Goal: Task Accomplishment & Management: Use online tool/utility

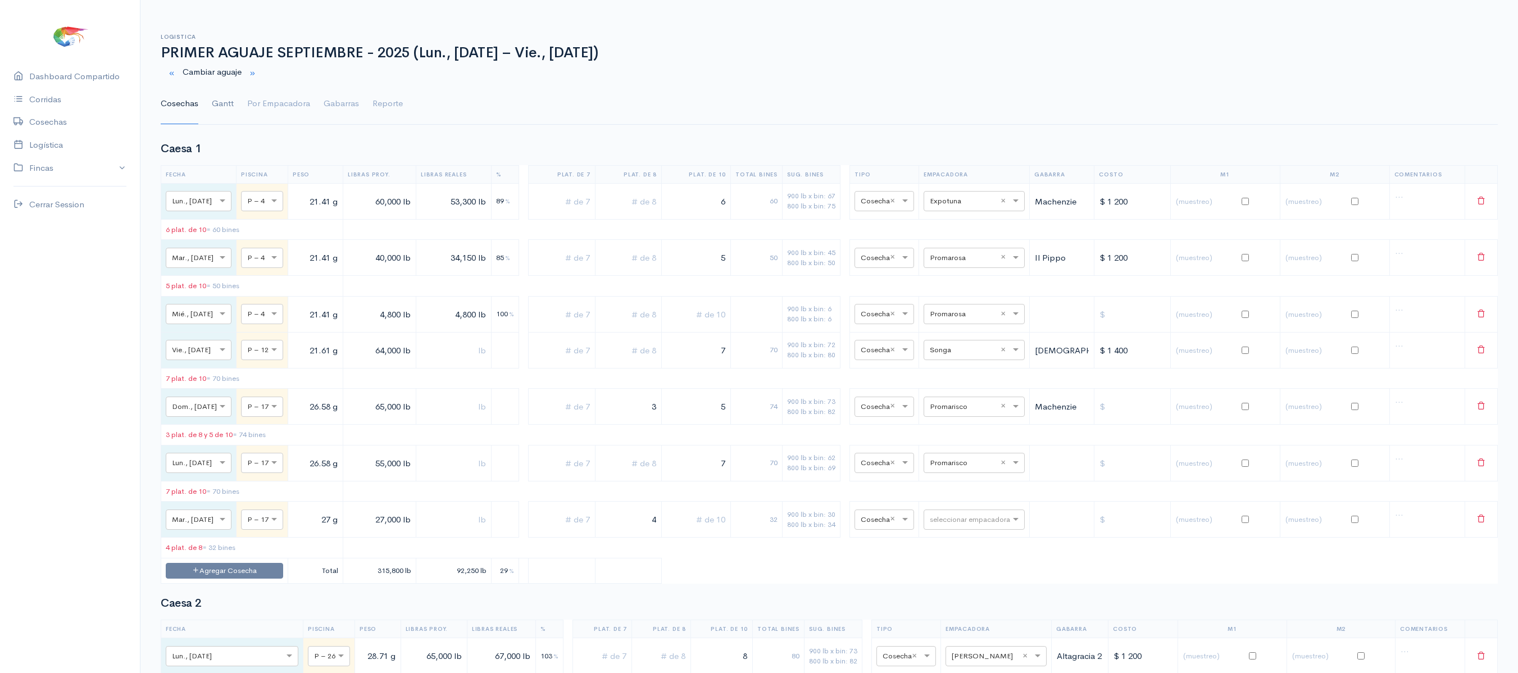
click at [231, 113] on link "Gantt" at bounding box center [223, 104] width 22 height 40
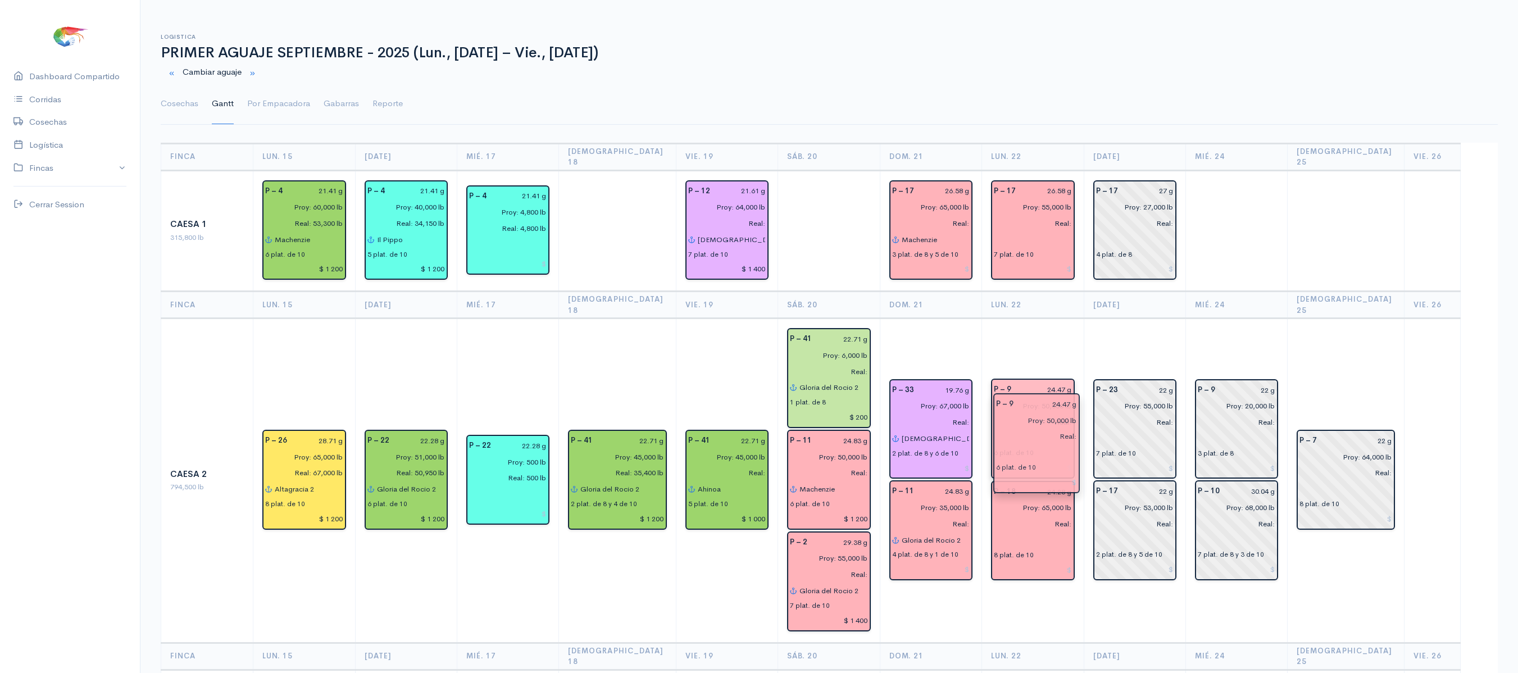
drag, startPoint x: 1064, startPoint y: 481, endPoint x: 1066, endPoint y: 416, distance: 65.2
drag, startPoint x: 1137, startPoint y: 315, endPoint x: 1250, endPoint y: 306, distance: 113.8
click at [1250, 319] on td "P – 9 22 g Proy: 20,000 lb Real: 3 plat. de 8 P – 10 30.04 g Proy: 68,000 lb Re…" at bounding box center [1236, 481] width 102 height 324
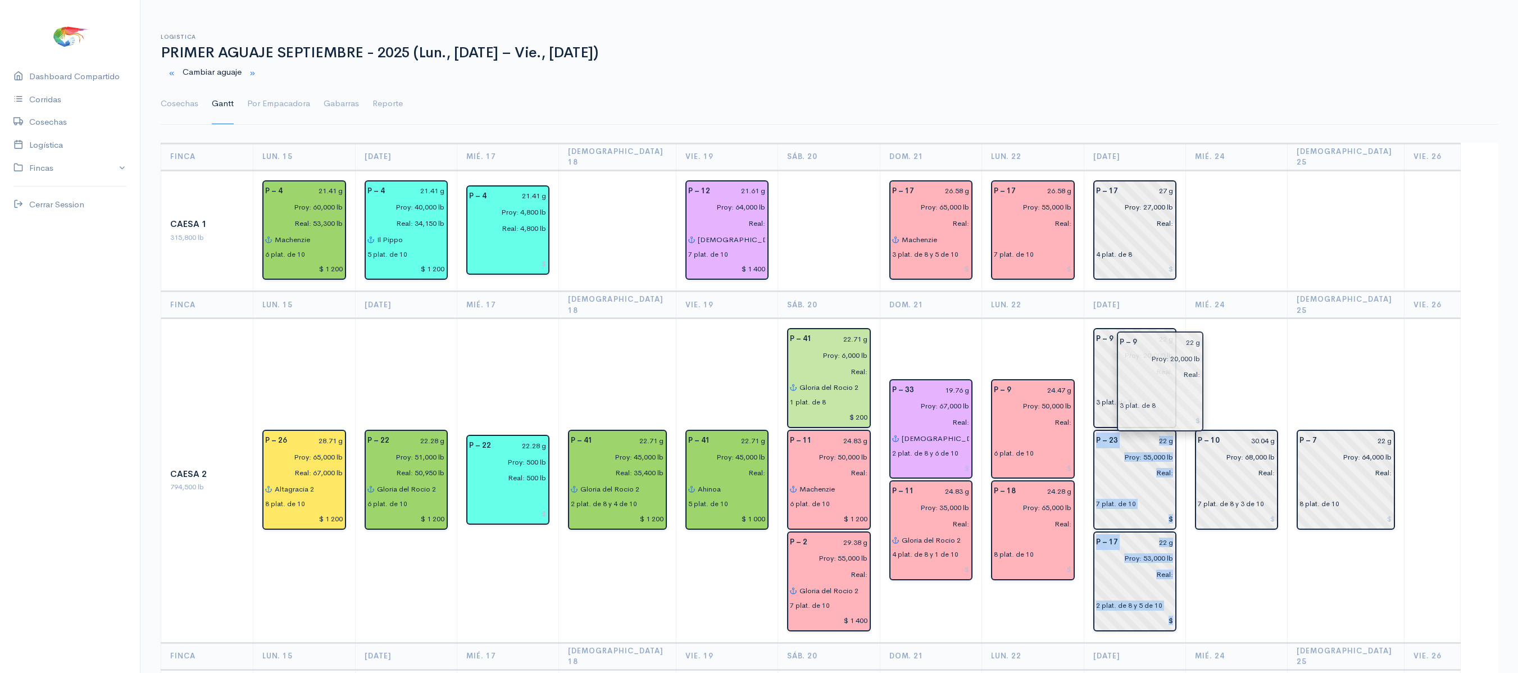
drag, startPoint x: 1262, startPoint y: 416, endPoint x: 1183, endPoint y: 390, distance: 82.8
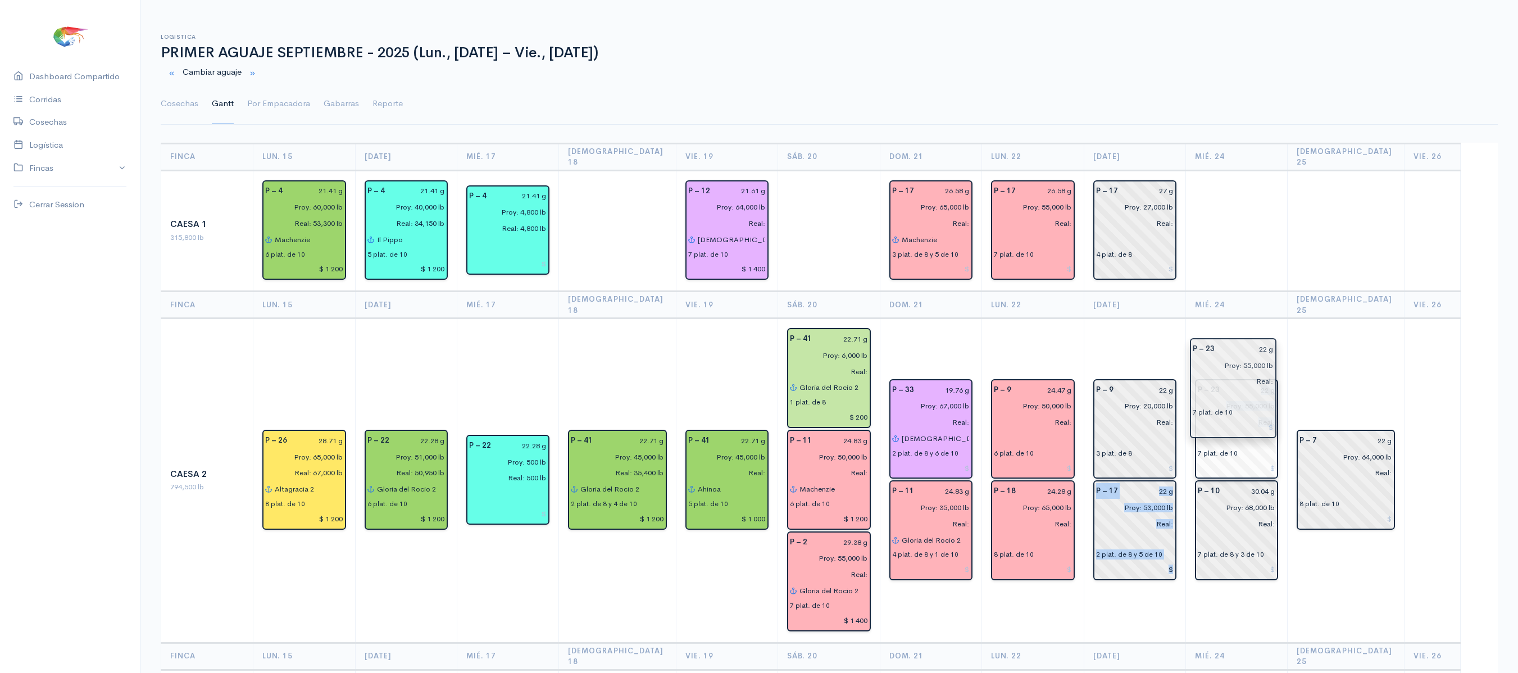
click at [1264, 414] on input "Real:" at bounding box center [1233, 422] width 84 height 16
click at [1259, 258] on td at bounding box center [1236, 230] width 102 height 121
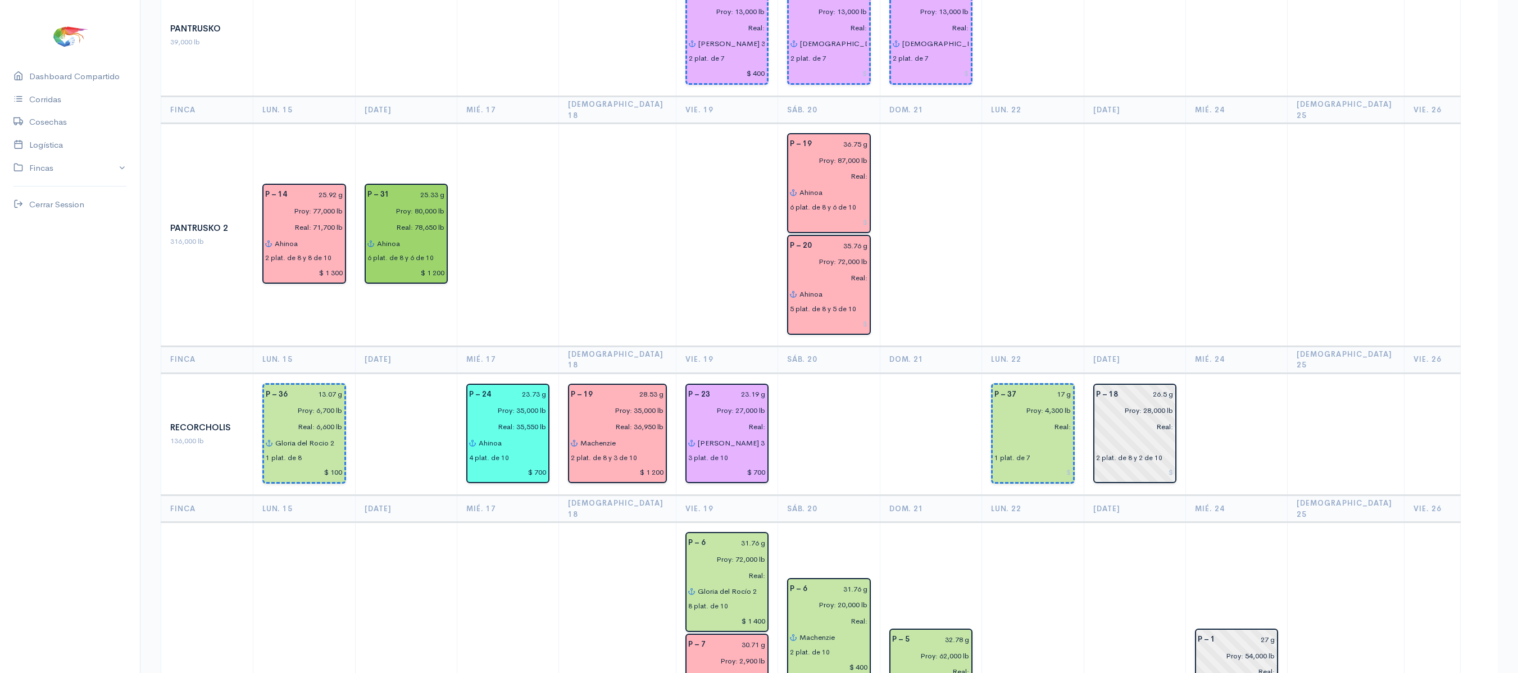
scroll to position [1167, 0]
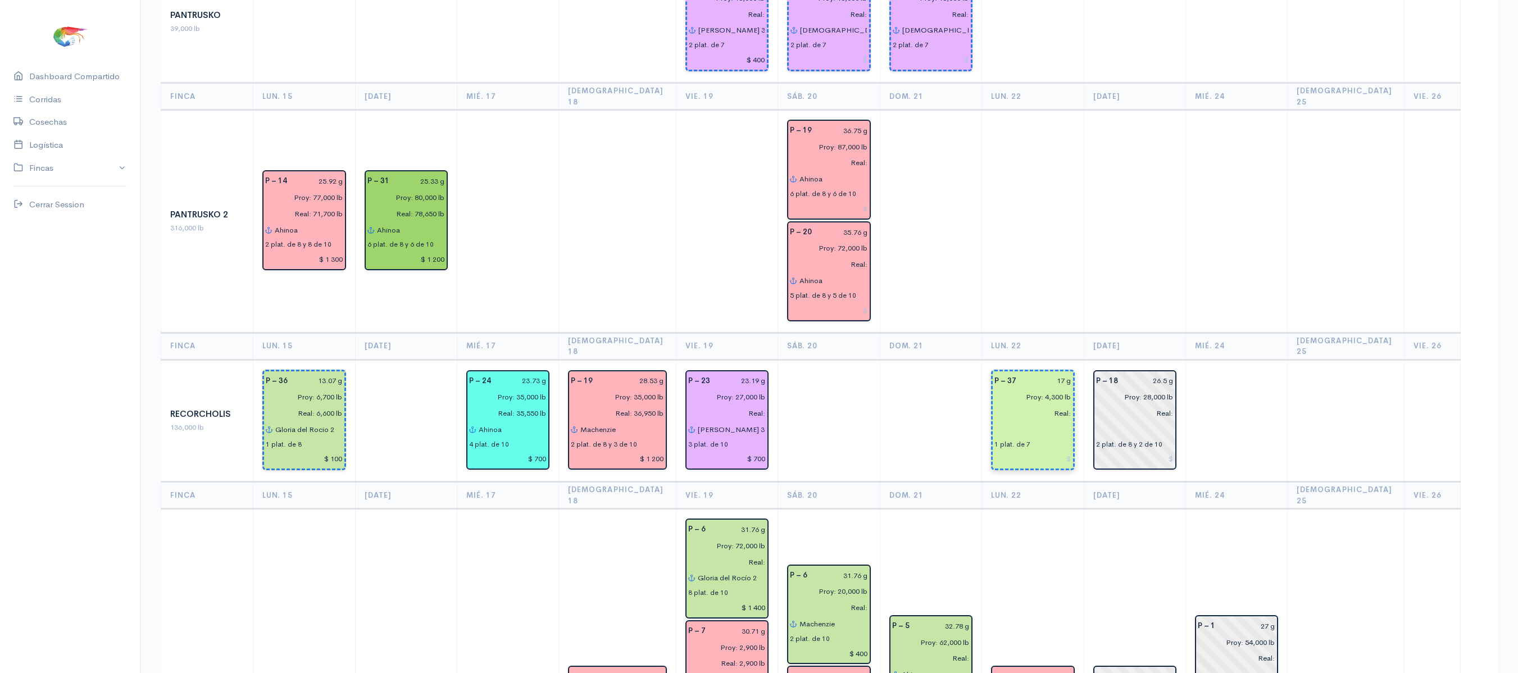
click at [1067, 373] on input "17 g" at bounding box center [1047, 381] width 48 height 16
type input "17.03 g"
drag, startPoint x: 640, startPoint y: 334, endPoint x: 1090, endPoint y: 453, distance: 464.9
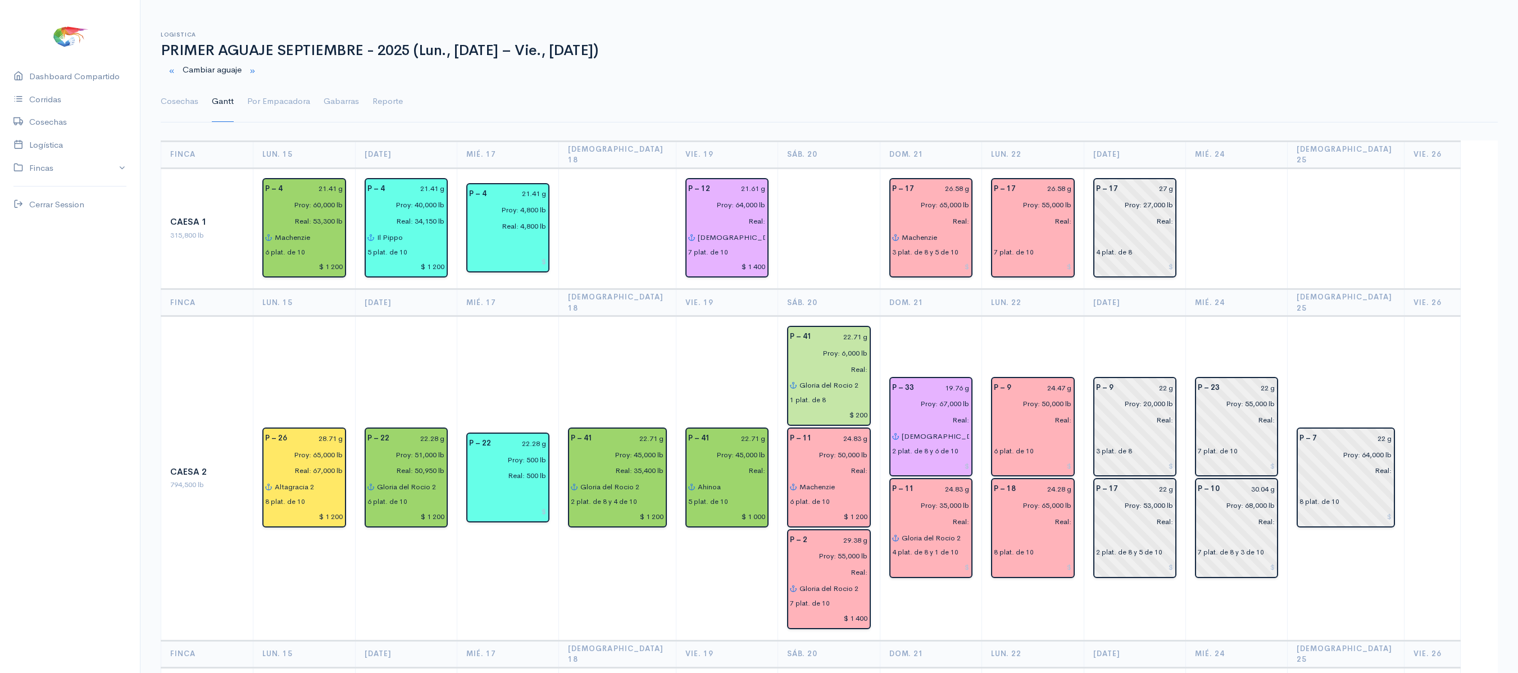
scroll to position [0, 0]
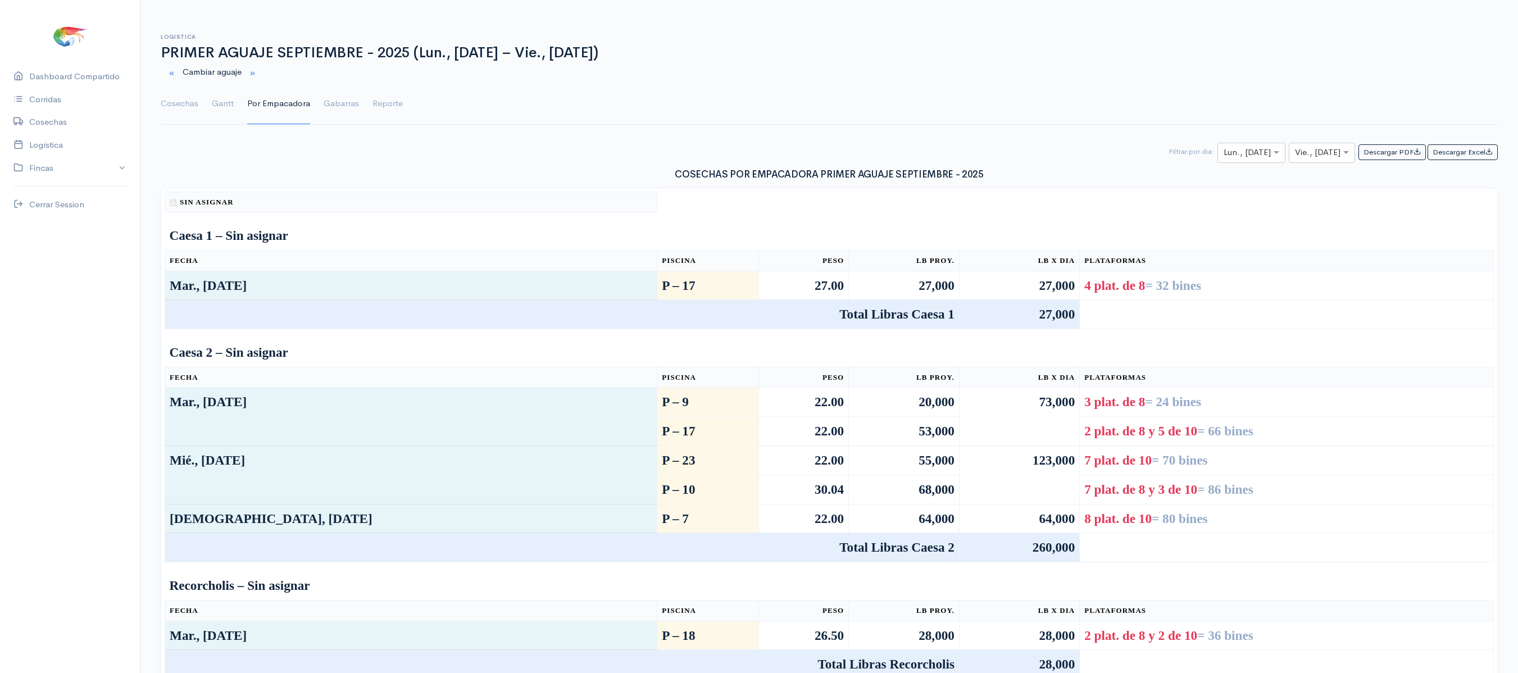
click at [235, 117] on ul "Cosechas Gantt Por Empacadora Gabarras Reporte" at bounding box center [829, 104] width 1337 height 40
click at [226, 113] on link "Gantt" at bounding box center [223, 104] width 22 height 40
